Goal: Task Accomplishment & Management: Manage account settings

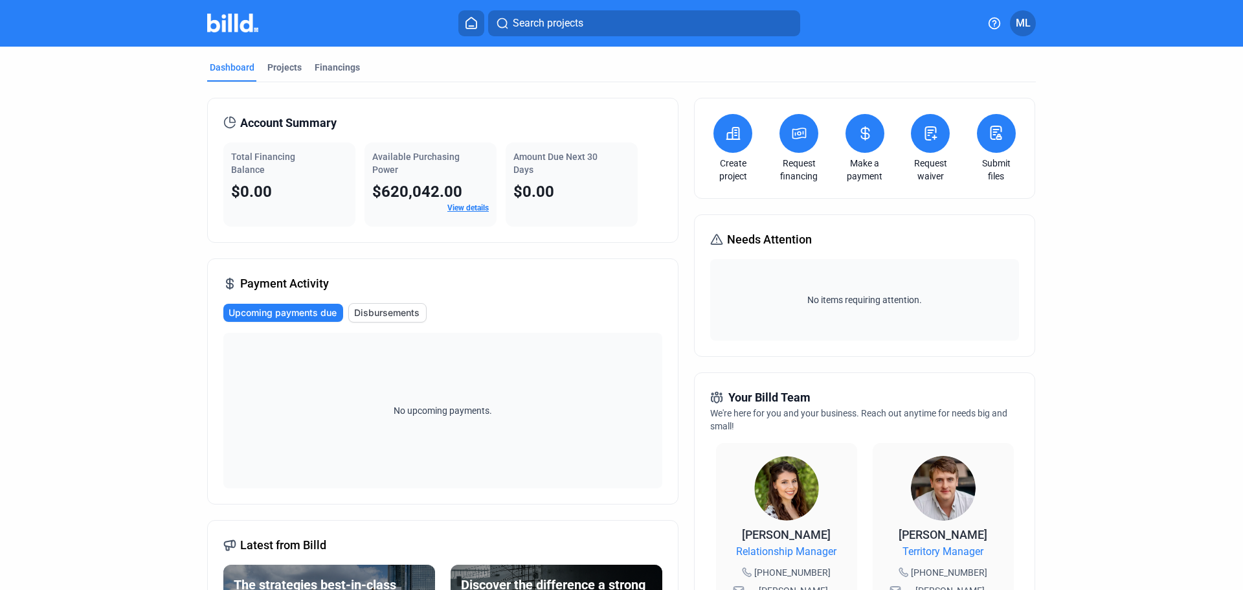
click at [1022, 23] on span "ML" at bounding box center [1022, 24] width 15 height 16
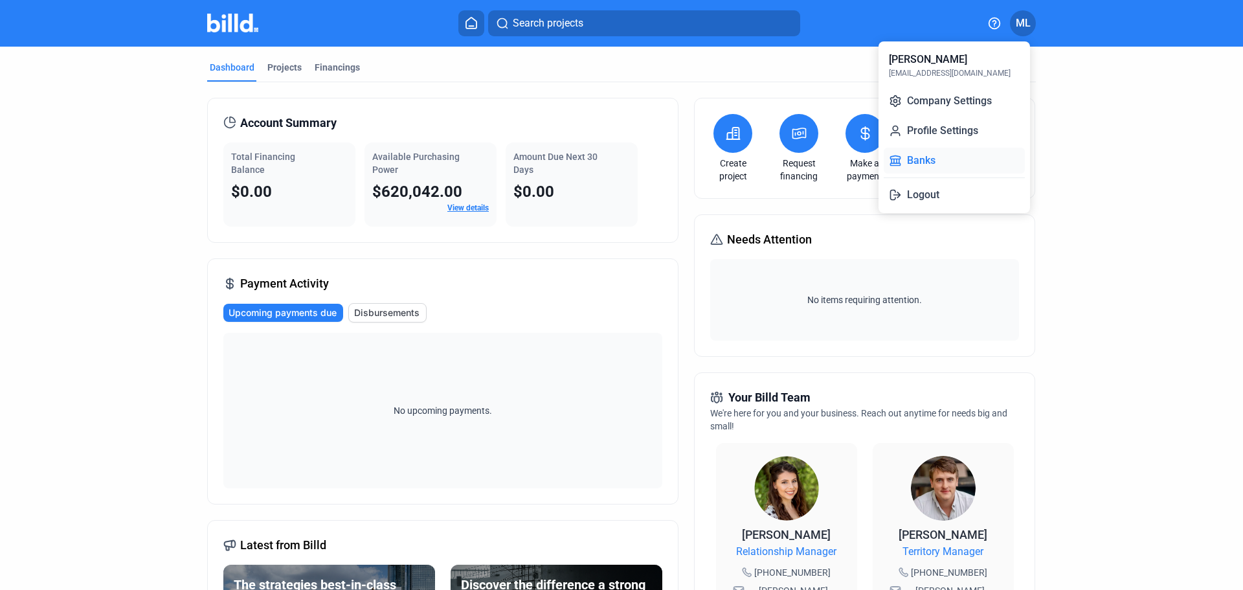
click at [936, 160] on button "Banks" at bounding box center [953, 161] width 141 height 26
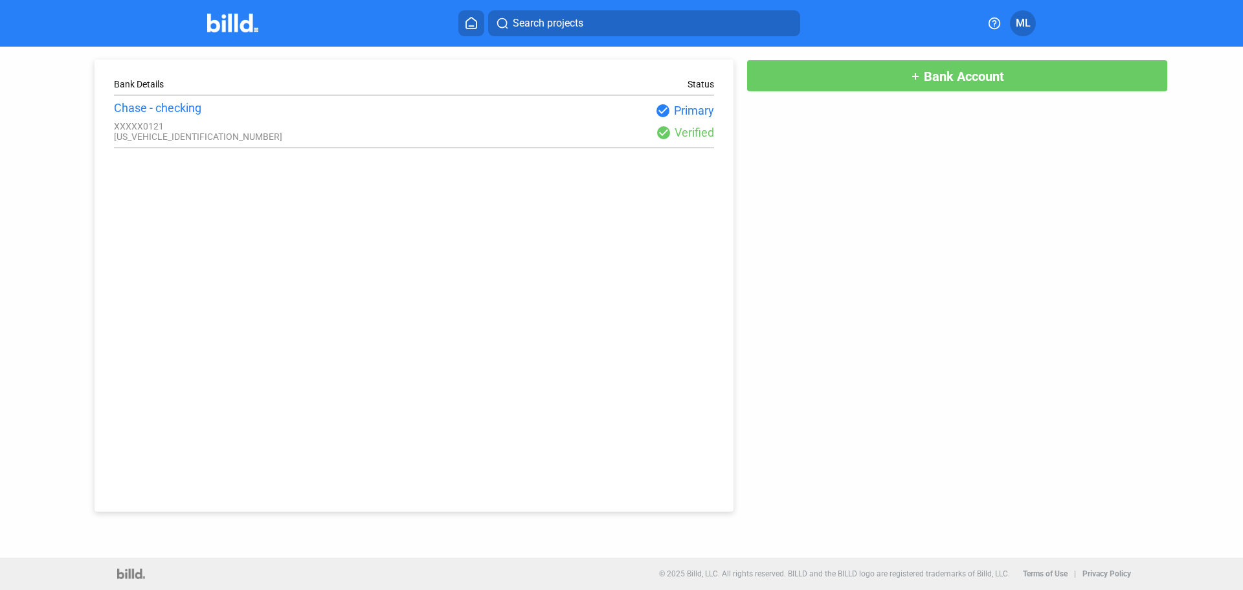
click at [915, 82] on span "add Bank Account" at bounding box center [957, 75] width 94 height 16
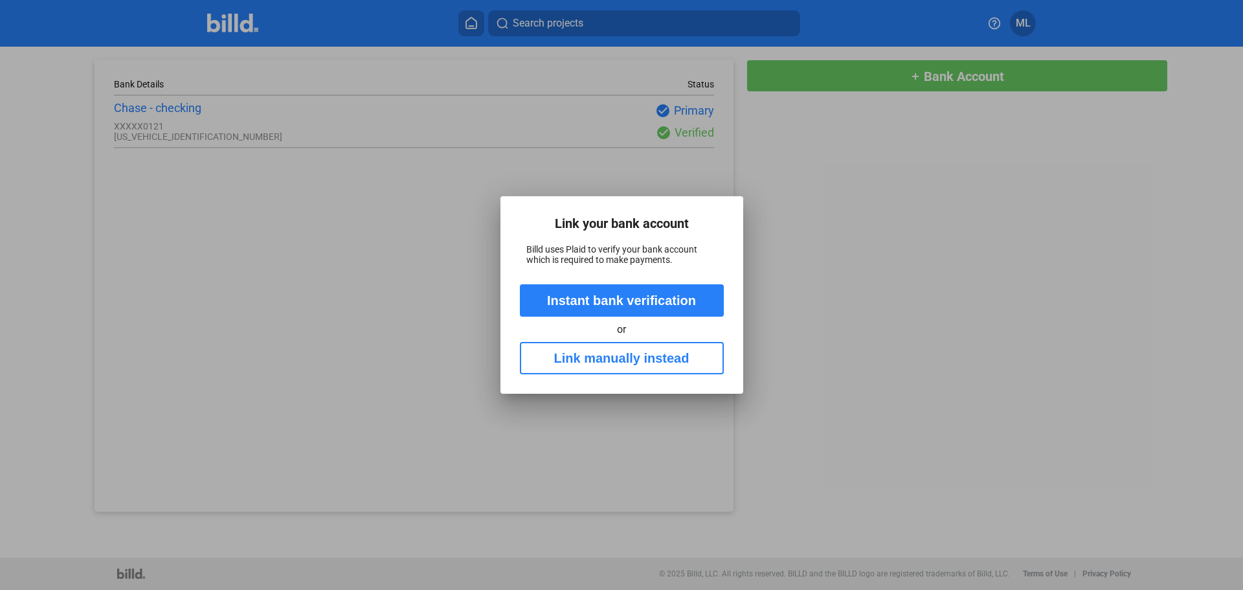
click at [631, 362] on button "Link manually instead" at bounding box center [622, 358] width 204 height 32
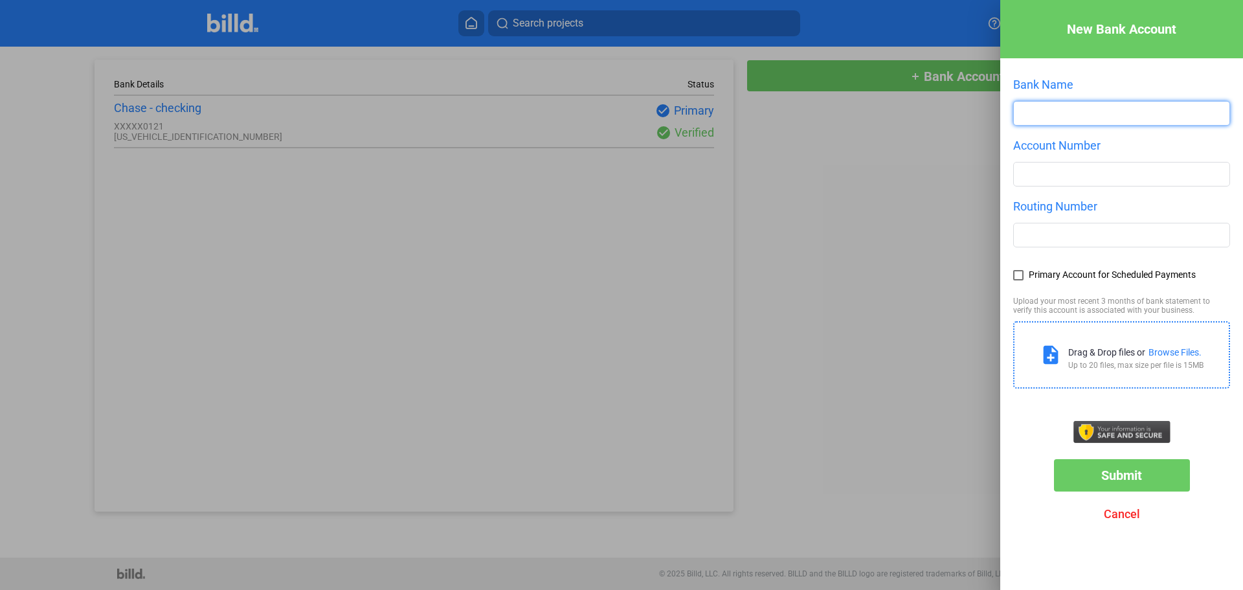
click at [1030, 107] on input "text" at bounding box center [1121, 113] width 216 height 23
type input "Chase"
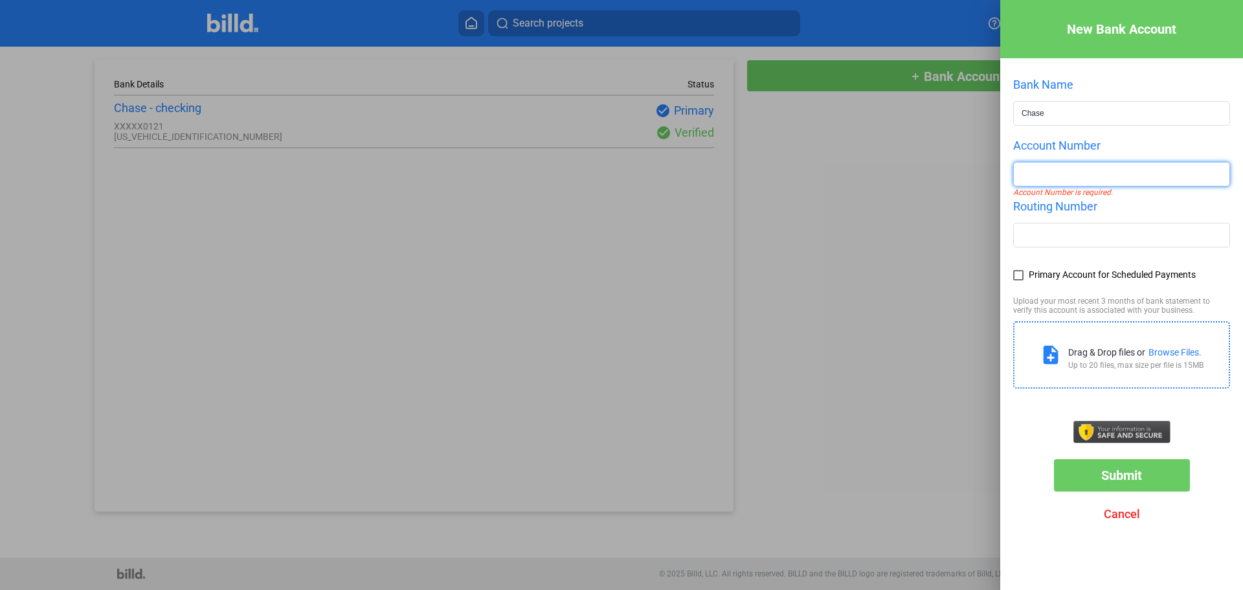
click at [1072, 180] on input "number" at bounding box center [1121, 173] width 216 height 23
type input "907122235"
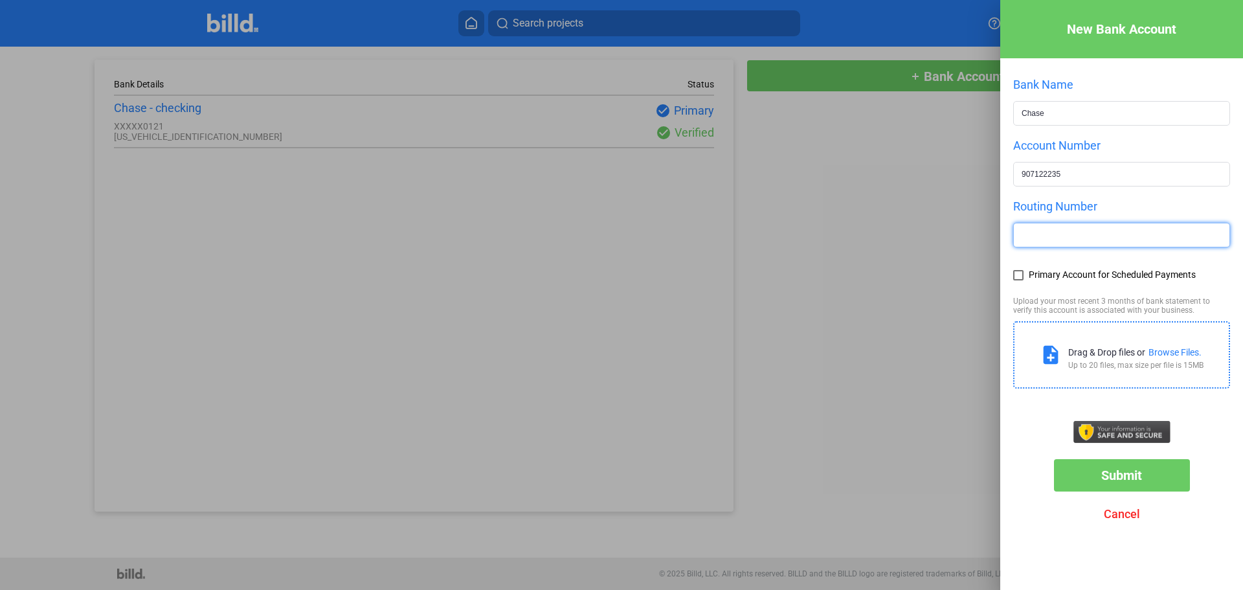
click at [1059, 236] on input "text" at bounding box center [1121, 234] width 216 height 23
type input "322271627"
click at [1013, 278] on span at bounding box center [1018, 275] width 10 height 10
click at [0, 0] on input "Primary Account for Scheduled Payments" at bounding box center [0, 0] width 0 height 0
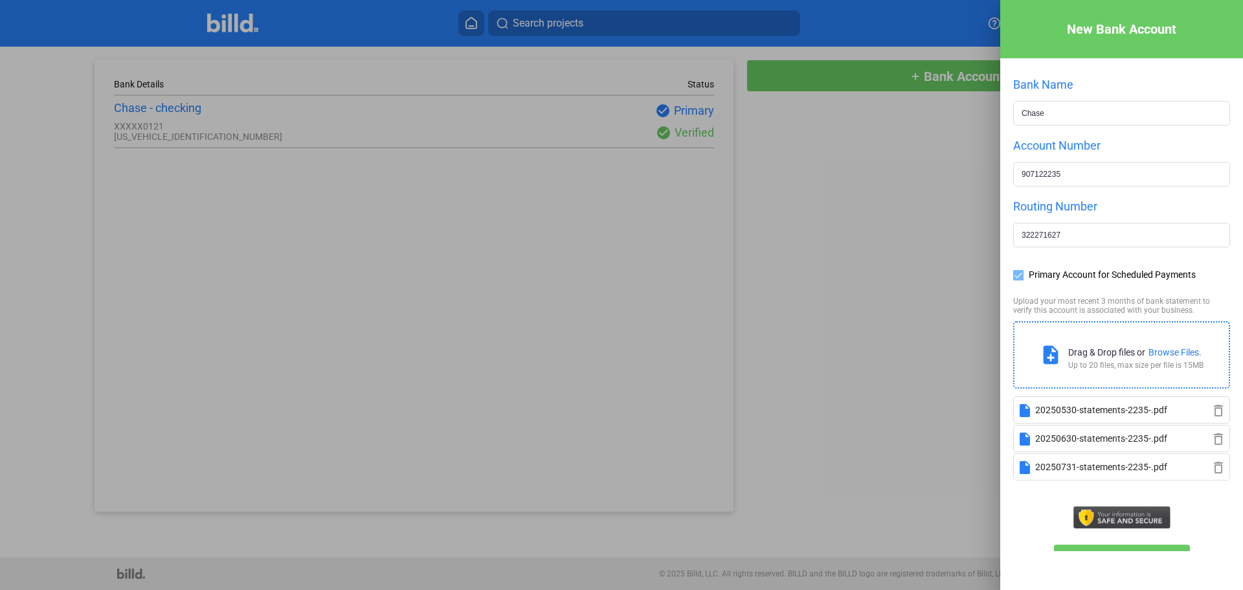
scroll to position [67, 0]
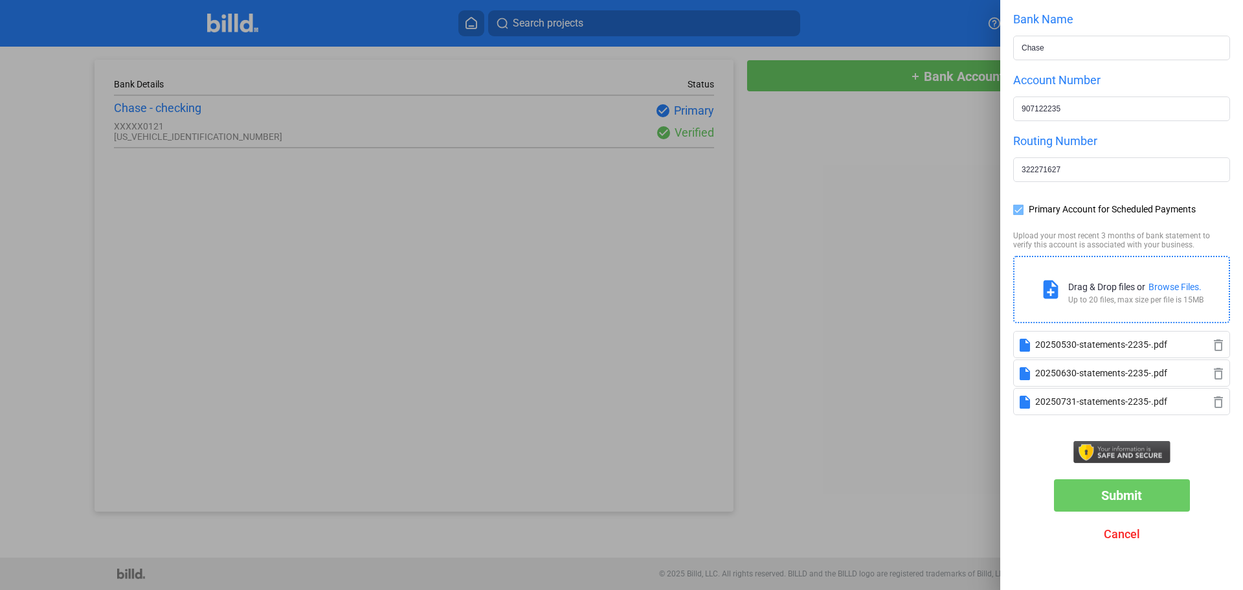
click at [1101, 496] on span "Submit" at bounding box center [1121, 495] width 41 height 16
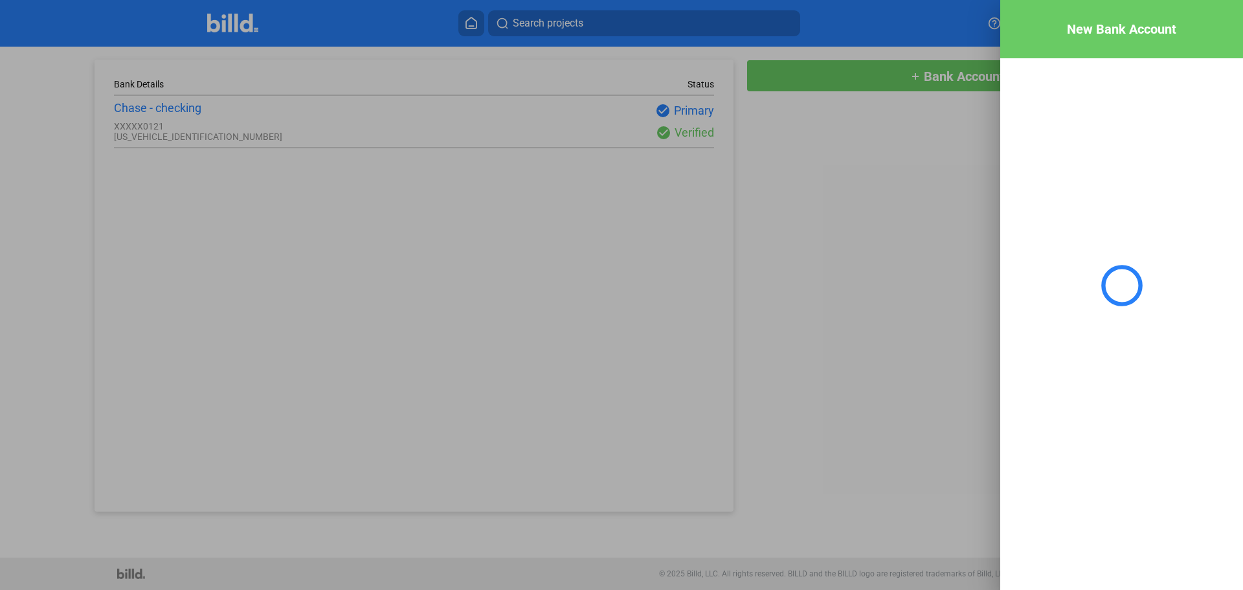
scroll to position [0, 0]
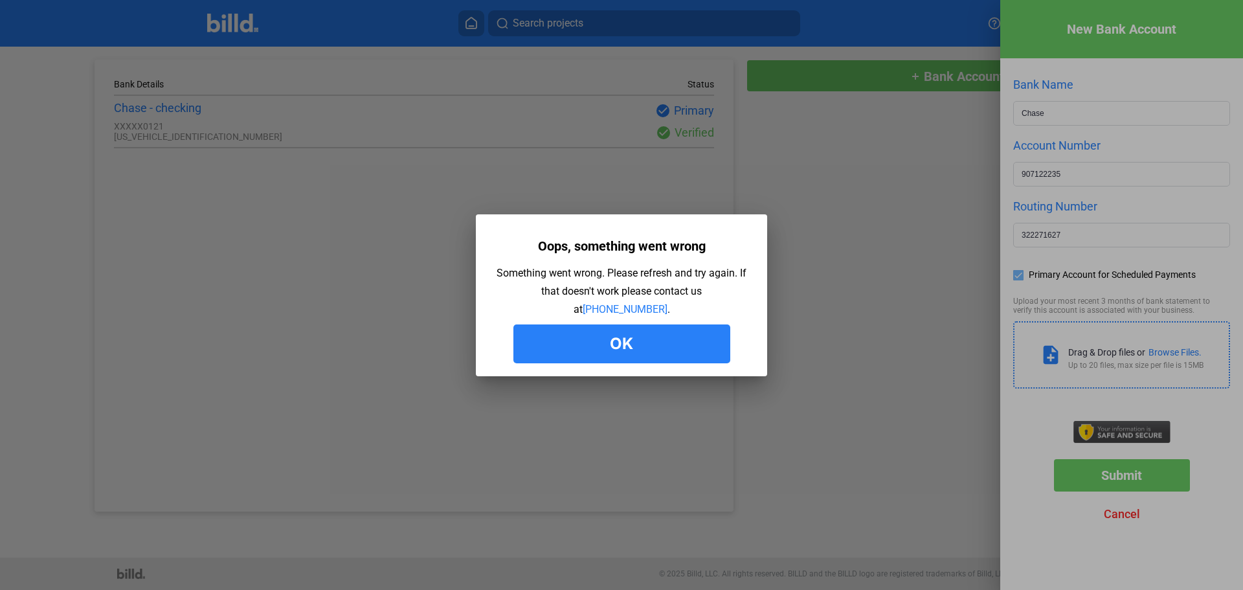
click at [623, 343] on button "Ok" at bounding box center [621, 343] width 217 height 39
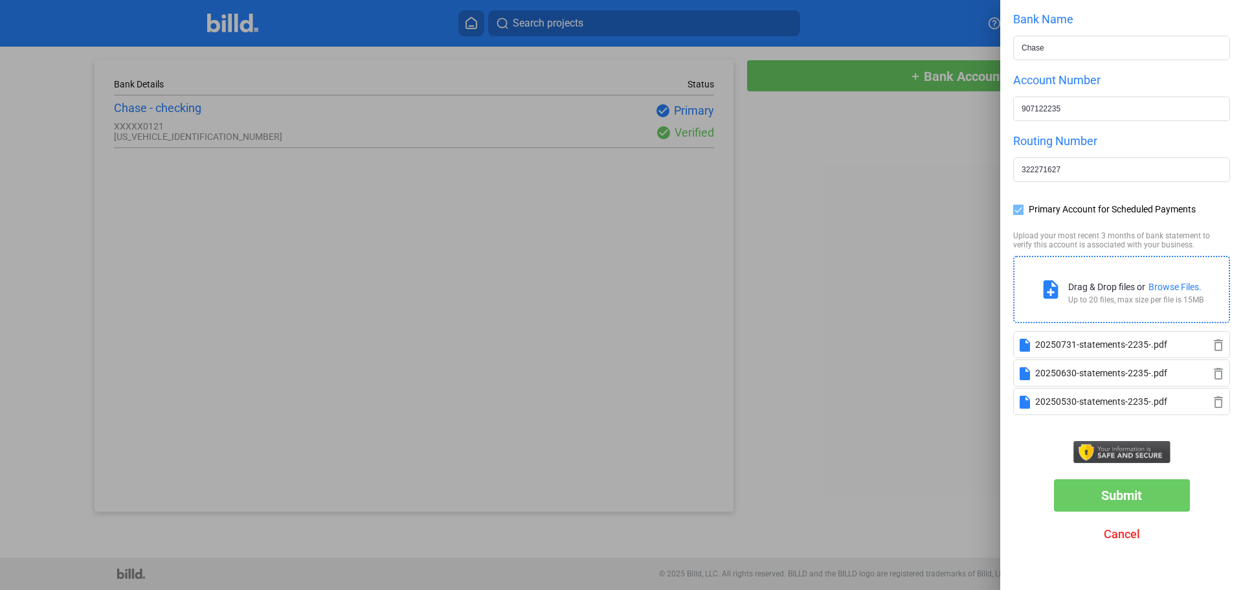
scroll to position [67, 0]
click at [1116, 501] on span "Submit" at bounding box center [1121, 495] width 41 height 16
